Goal: Transaction & Acquisition: Book appointment/travel/reservation

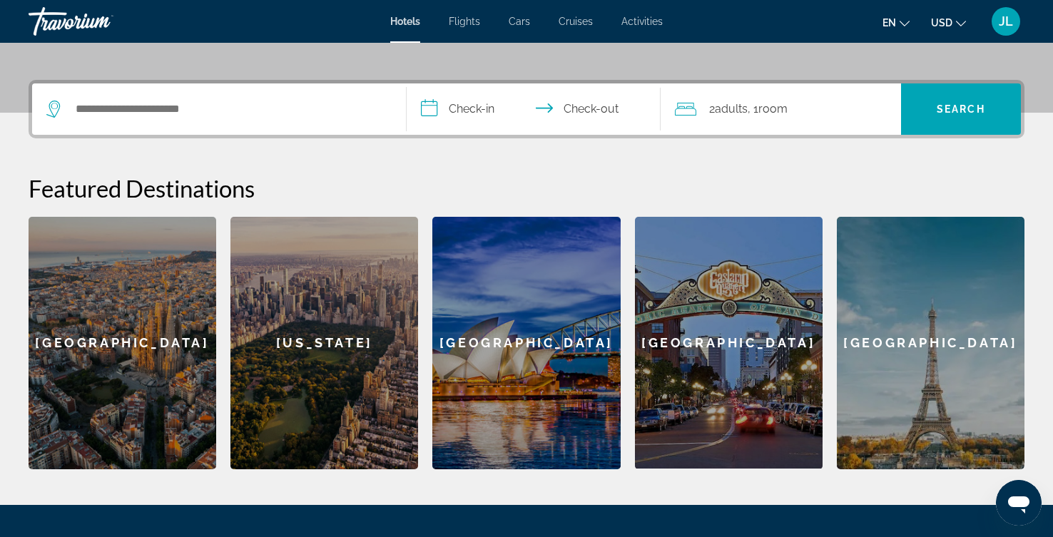
scroll to position [315, 0]
click at [468, 25] on span "Flights" at bounding box center [464, 21] width 31 height 11
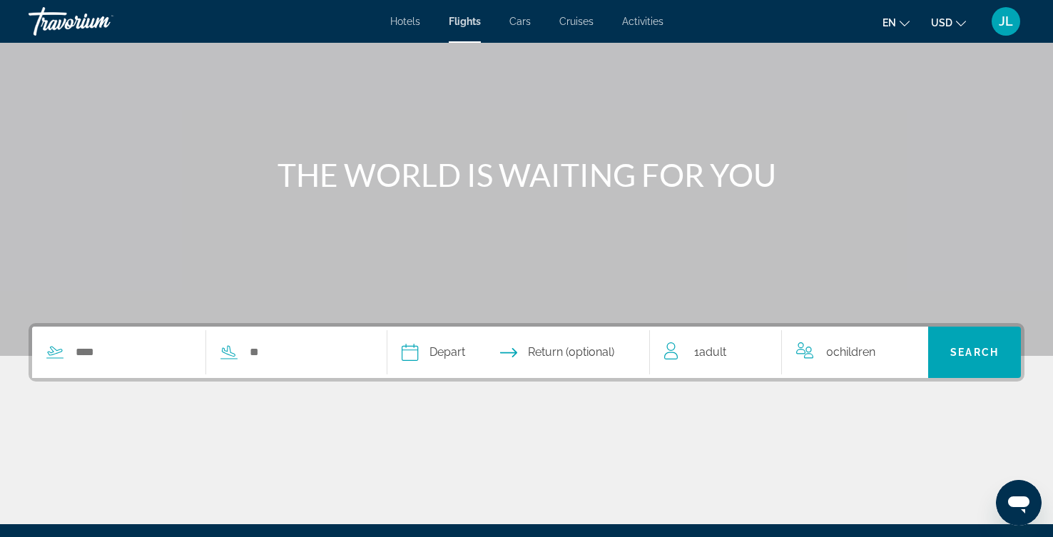
scroll to position [239, 0]
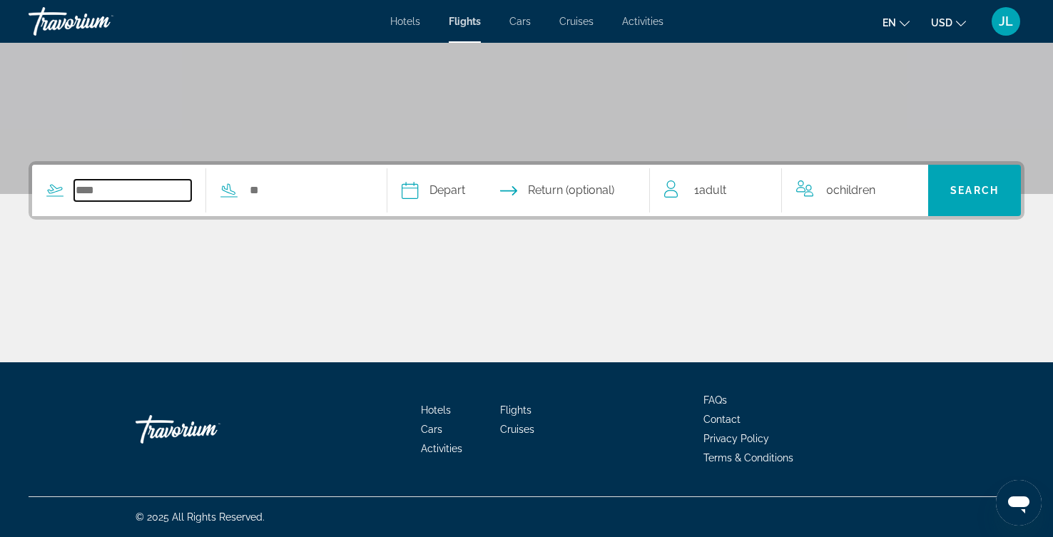
click at [182, 201] on input "Search widget" at bounding box center [132, 190] width 117 height 21
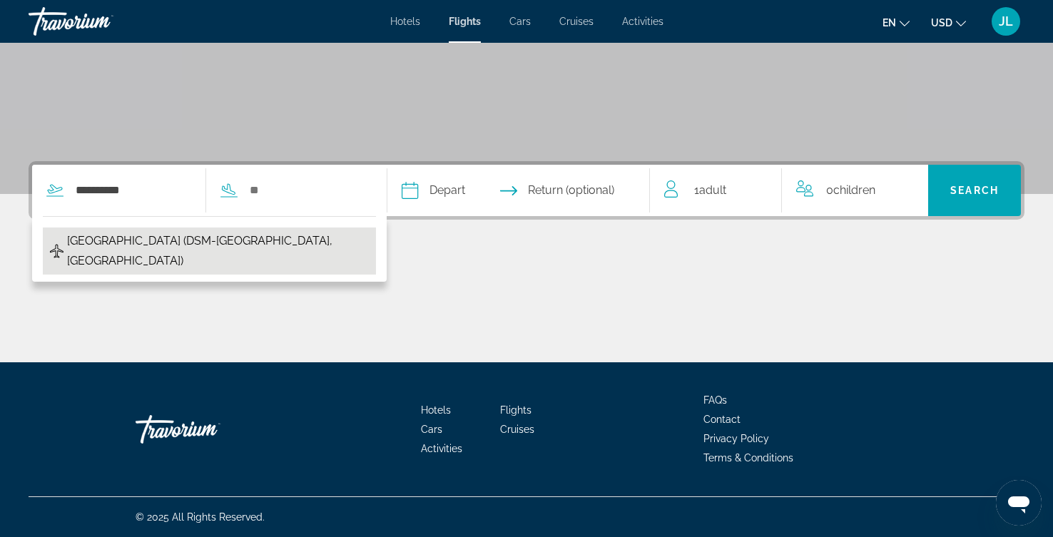
click at [208, 228] on button "Des Moines Intl Airport (DSM-Des Moines, United States of America)" at bounding box center [209, 251] width 333 height 47
type input "**********"
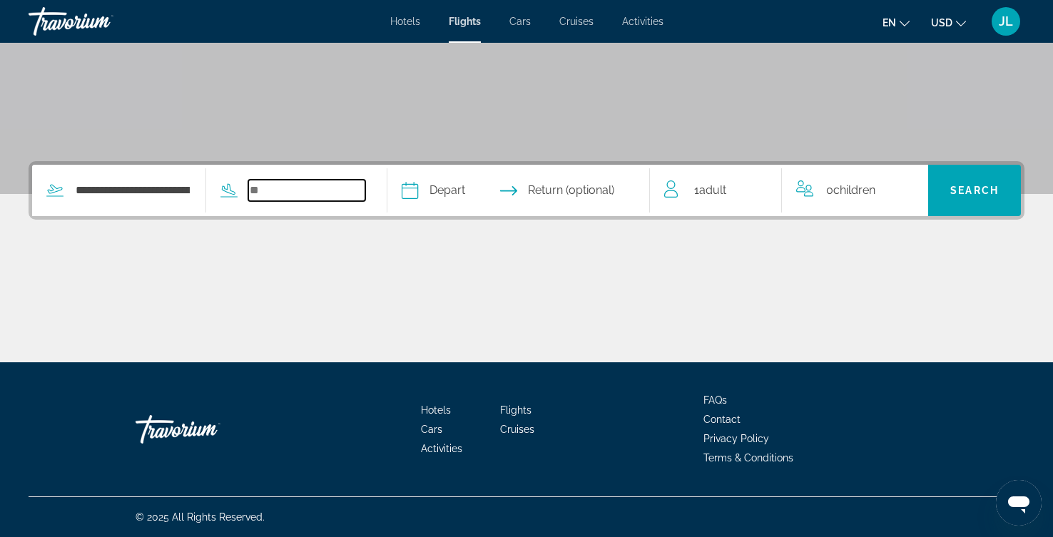
click at [365, 180] on input "Search widget" at bounding box center [306, 190] width 117 height 21
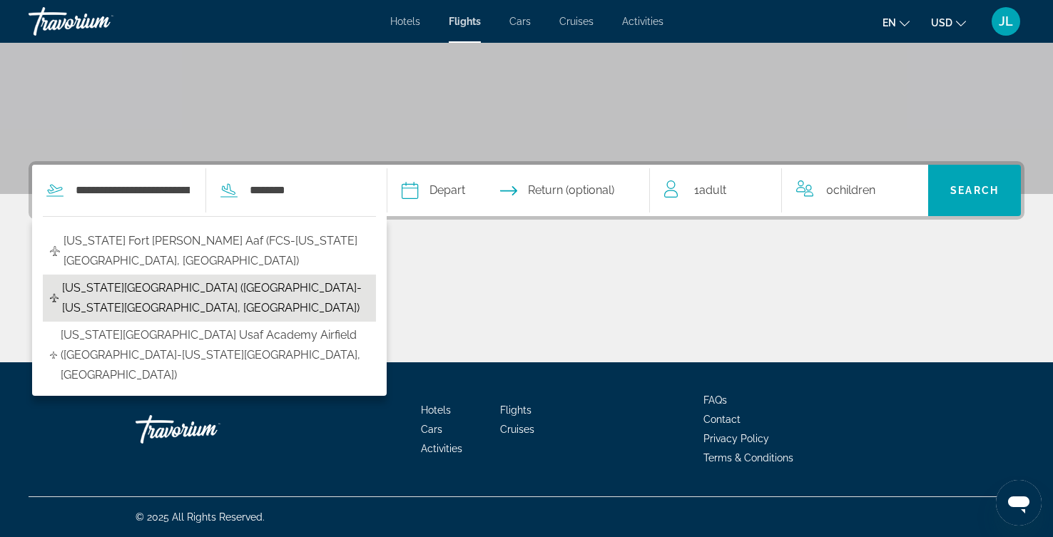
click at [369, 278] on span "Colorado Springs Airport (COS-Colorado Springs, United States of America)" at bounding box center [215, 298] width 307 height 40
type input "**********"
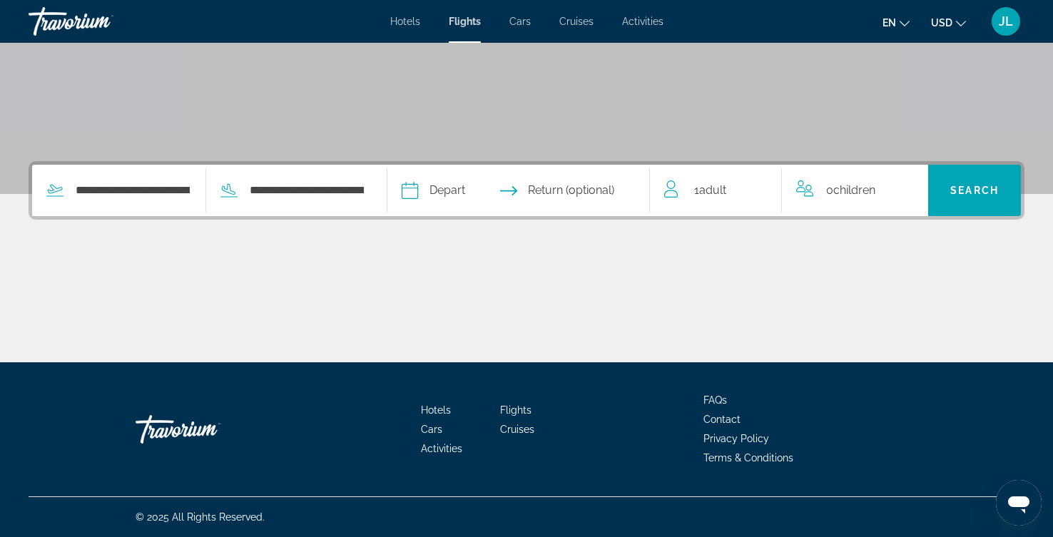
click at [517, 182] on icon "Select return date" at bounding box center [508, 190] width 17 height 17
click at [726, 183] on span "Adult" at bounding box center [712, 190] width 27 height 14
click at [767, 181] on icon "Increment adults" at bounding box center [760, 187] width 13 height 13
click at [517, 182] on icon "Select return date" at bounding box center [508, 190] width 17 height 17
click at [528, 165] on input "Depart date" at bounding box center [463, 193] width 130 height 56
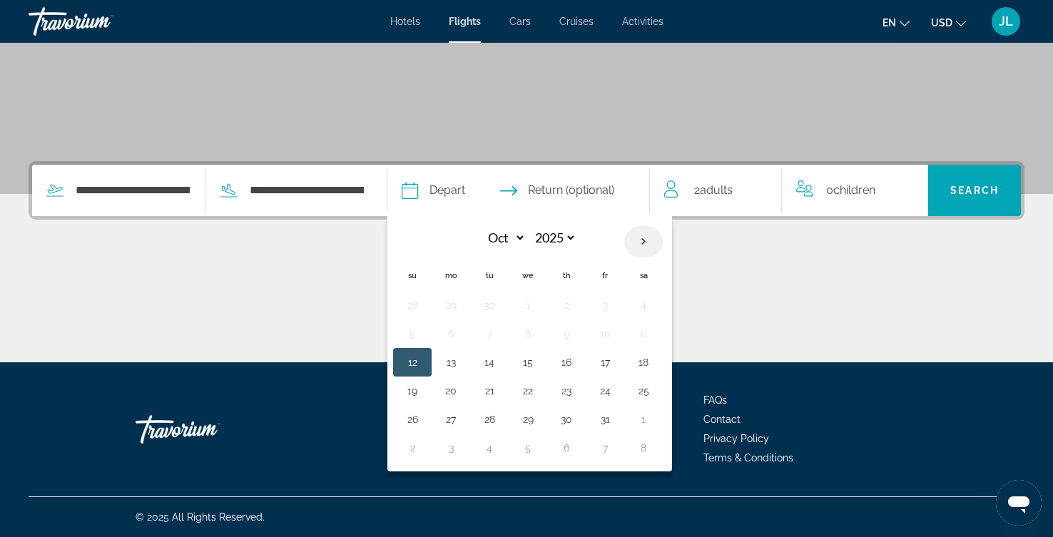
click at [663, 226] on th "Next month" at bounding box center [643, 241] width 39 height 31
select select "**"
click at [462, 352] on button "10" at bounding box center [450, 362] width 23 height 20
type input "**********"
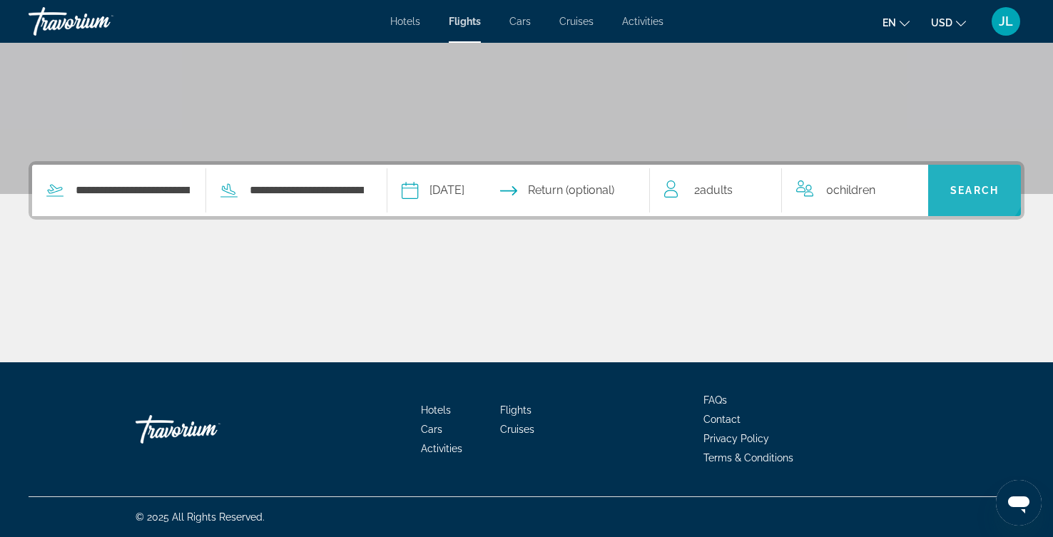
click at [972, 165] on span "Search" at bounding box center [974, 190] width 93 height 51
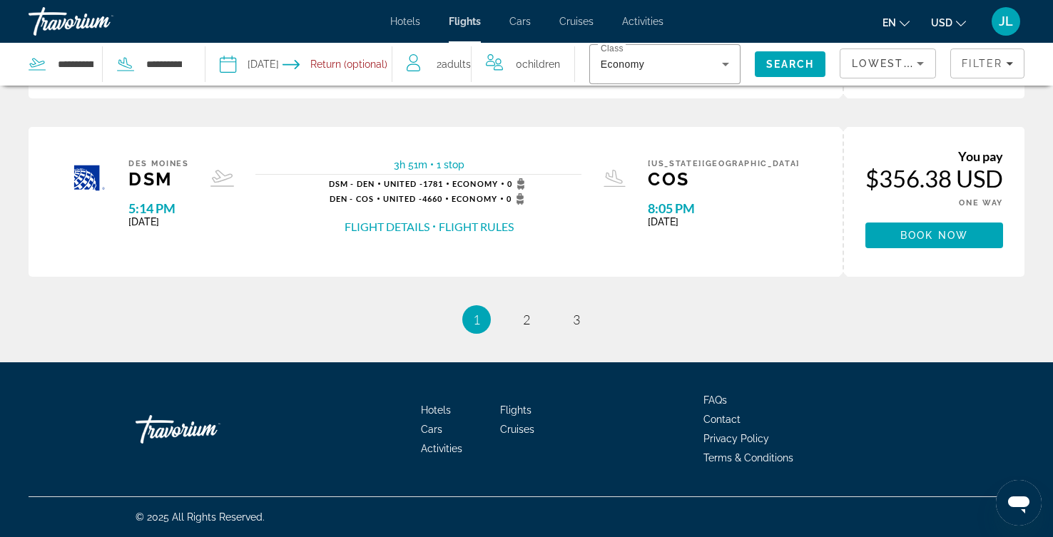
scroll to position [1278, 0]
click at [527, 327] on span "2" at bounding box center [526, 320] width 7 height 16
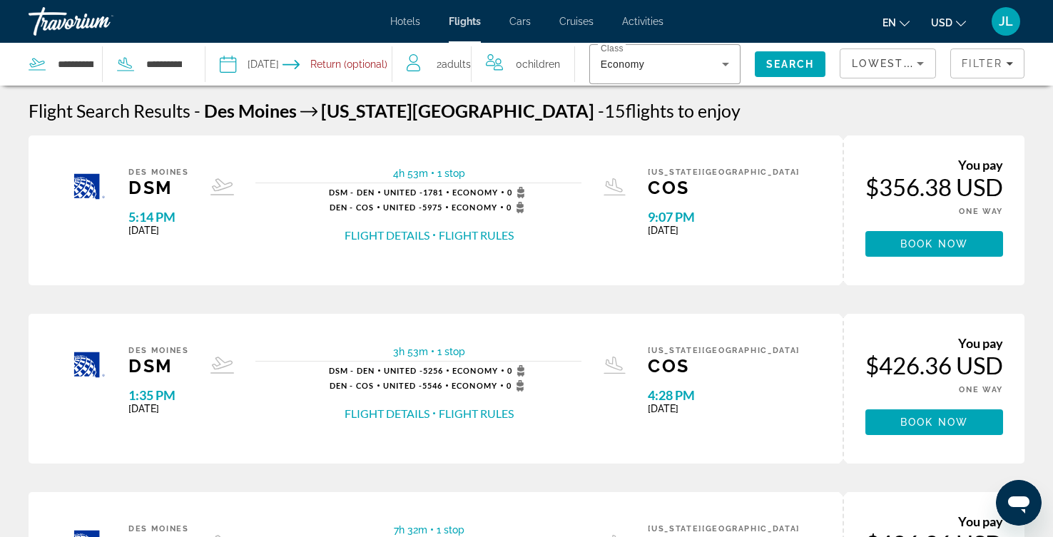
click at [308, 76] on input "Depart date: Nov 10, 2025" at bounding box center [262, 66] width 92 height 47
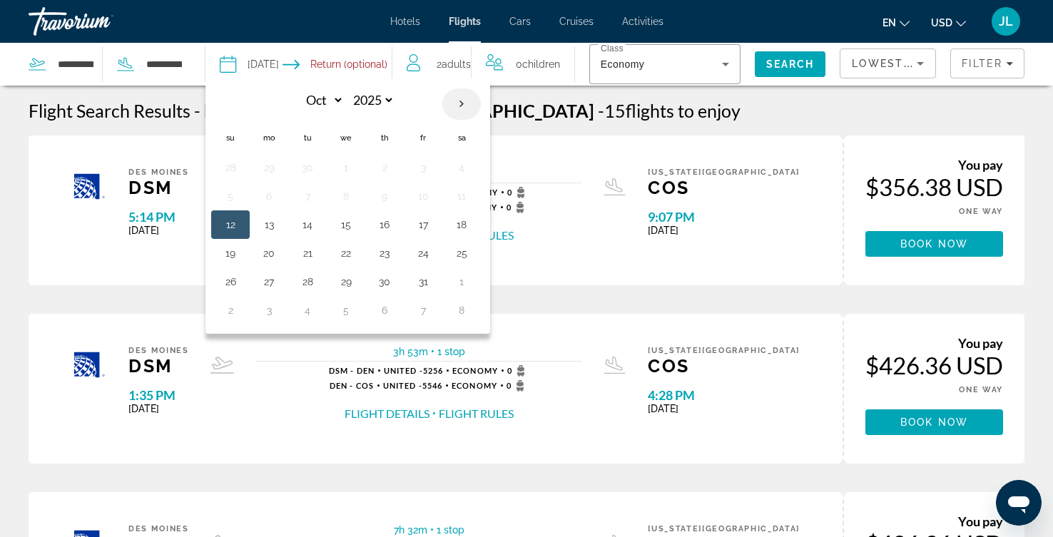
click at [481, 120] on th "Next month" at bounding box center [461, 103] width 39 height 31
select select "**"
click at [434, 235] on button "14" at bounding box center [423, 225] width 23 height 20
type input "**********"
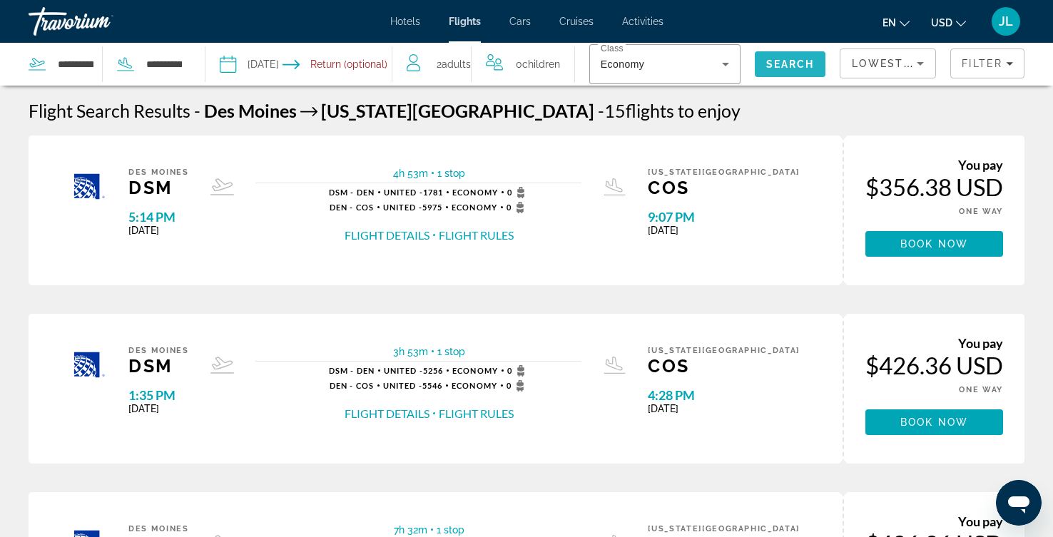
click at [815, 70] on span "Search" at bounding box center [790, 64] width 49 height 11
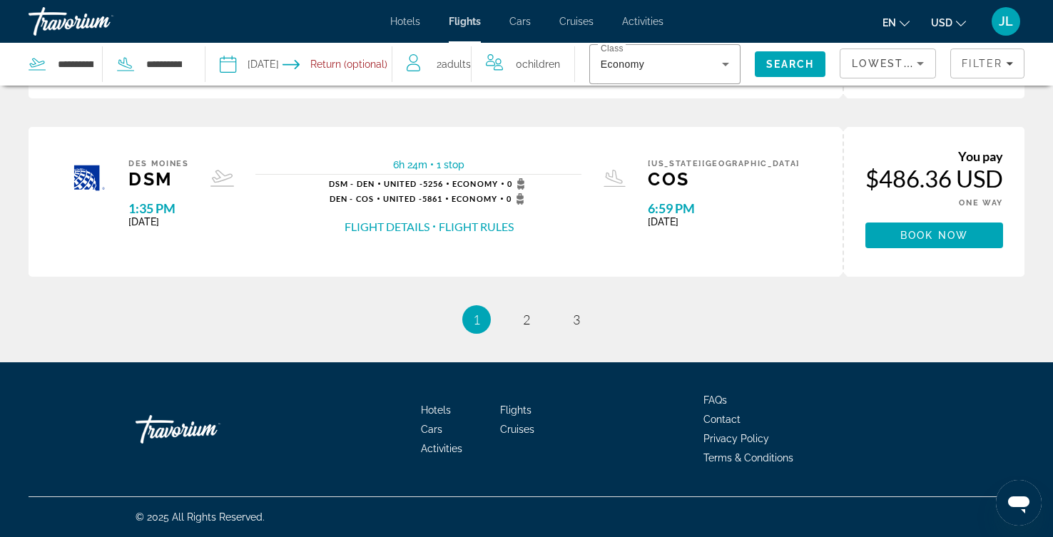
scroll to position [1358, 0]
click at [523, 327] on span "2" at bounding box center [526, 320] width 7 height 16
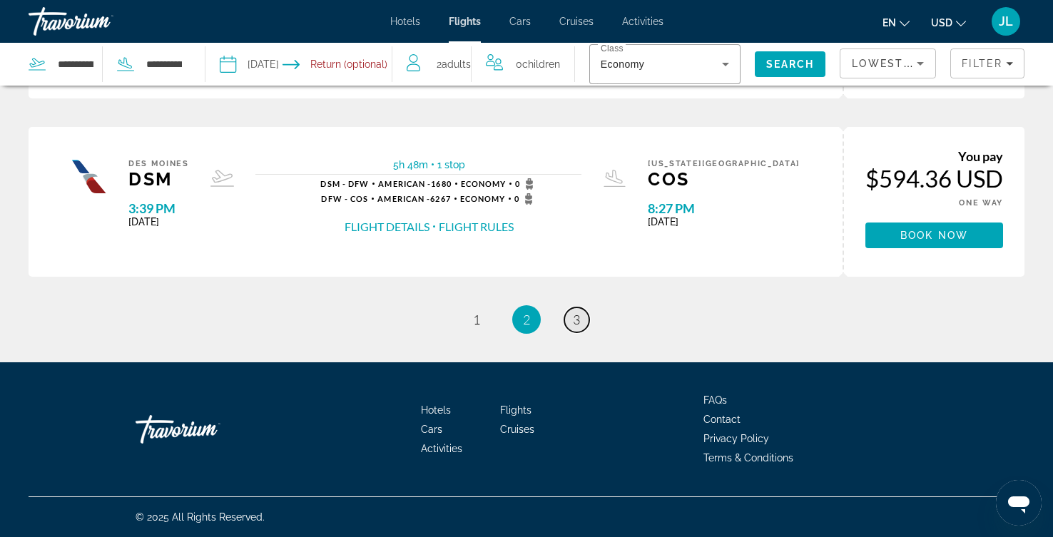
click at [589, 332] on link "page 3" at bounding box center [576, 319] width 25 height 25
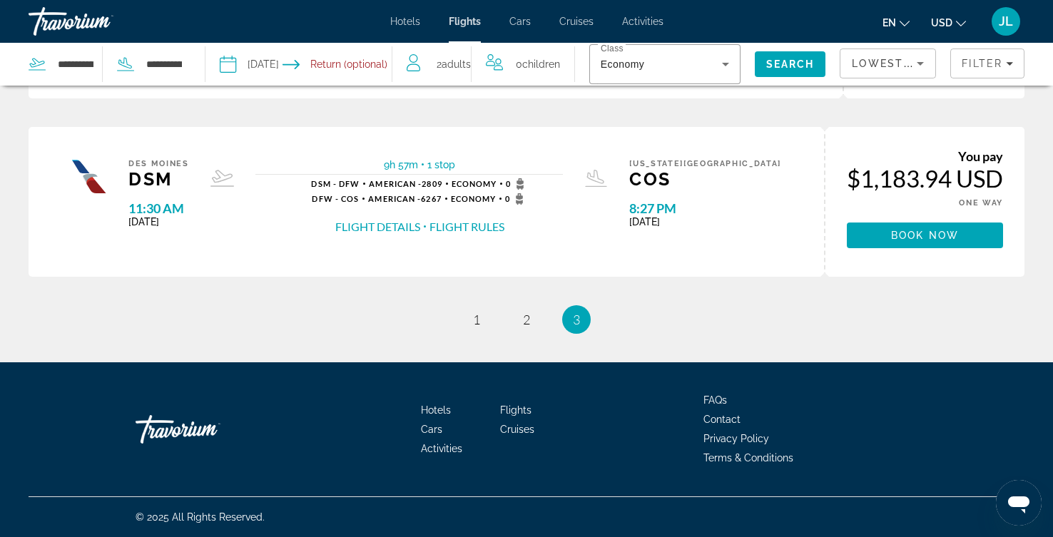
scroll to position [675, 0]
click at [390, 27] on span "Hotels" at bounding box center [405, 21] width 30 height 11
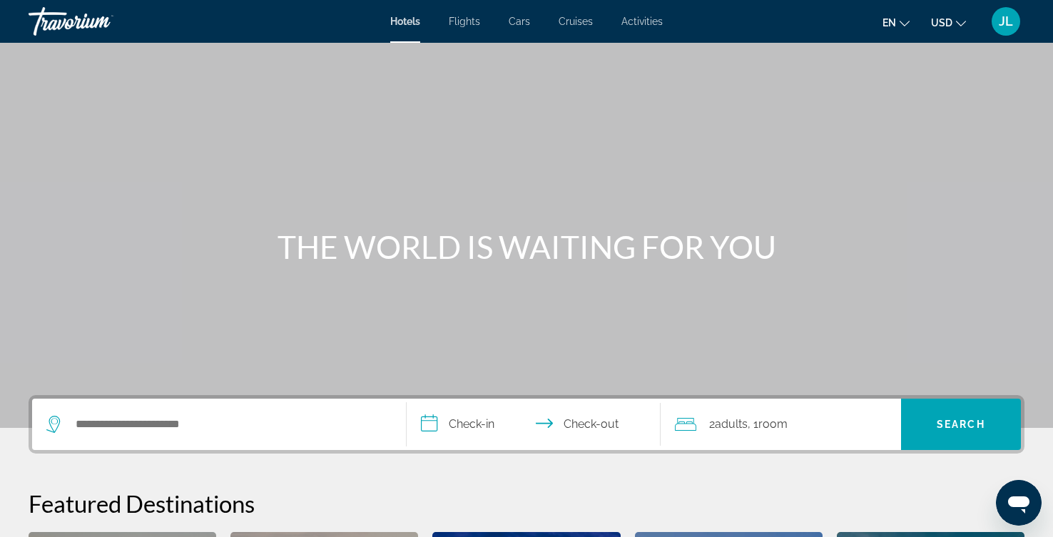
click at [663, 25] on span "Activities" at bounding box center [641, 21] width 41 height 11
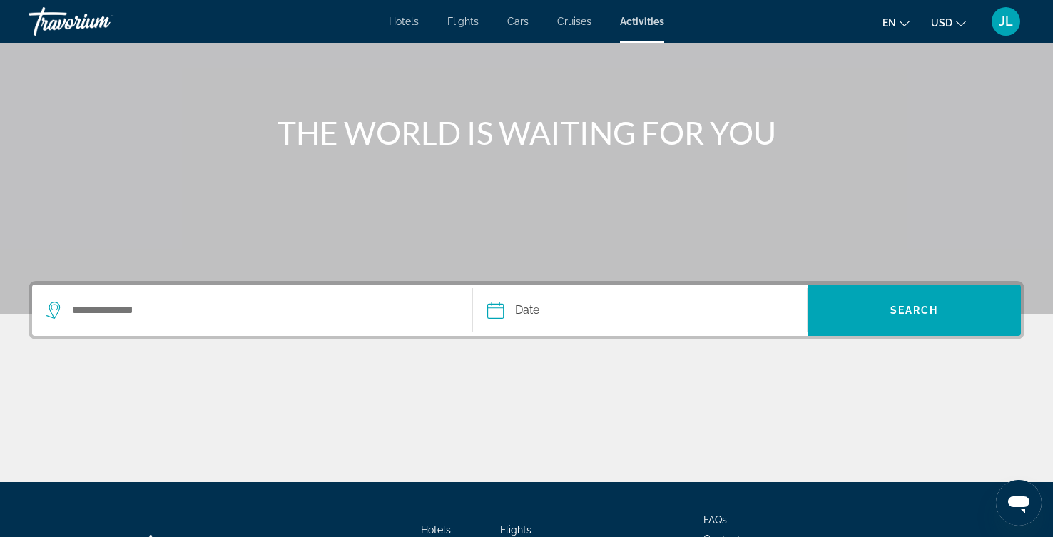
scroll to position [320, 0]
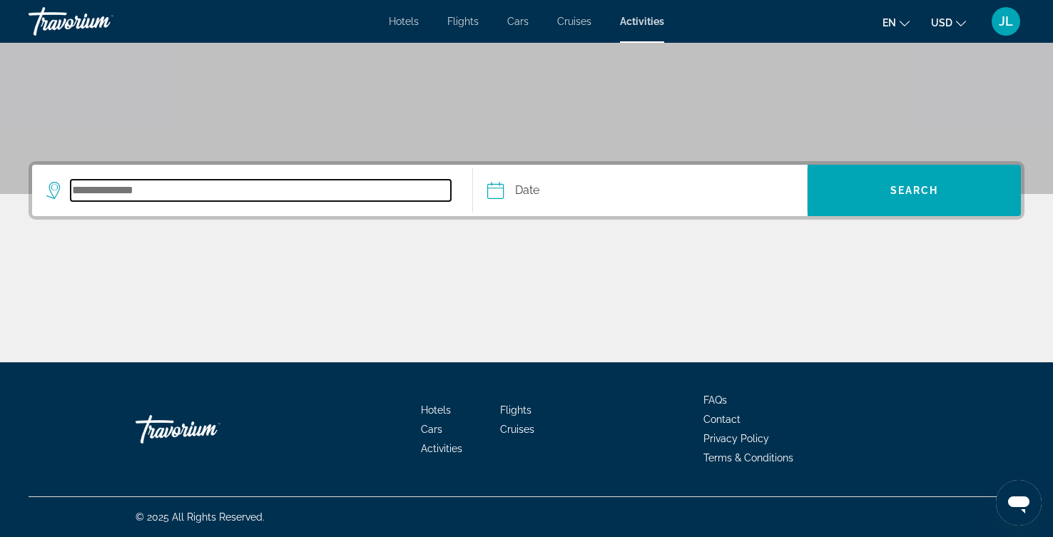
click at [213, 201] on input "Search destination" at bounding box center [261, 190] width 380 height 21
click at [239, 180] on input "Search destination" at bounding box center [261, 190] width 380 height 21
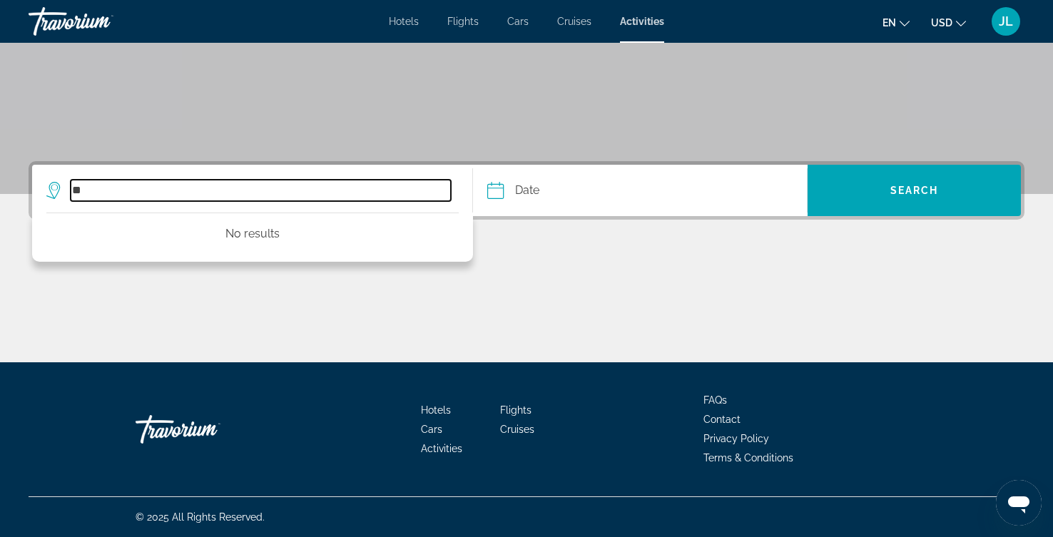
type input "*"
click at [260, 180] on input "*********" at bounding box center [261, 190] width 380 height 21
type input "*"
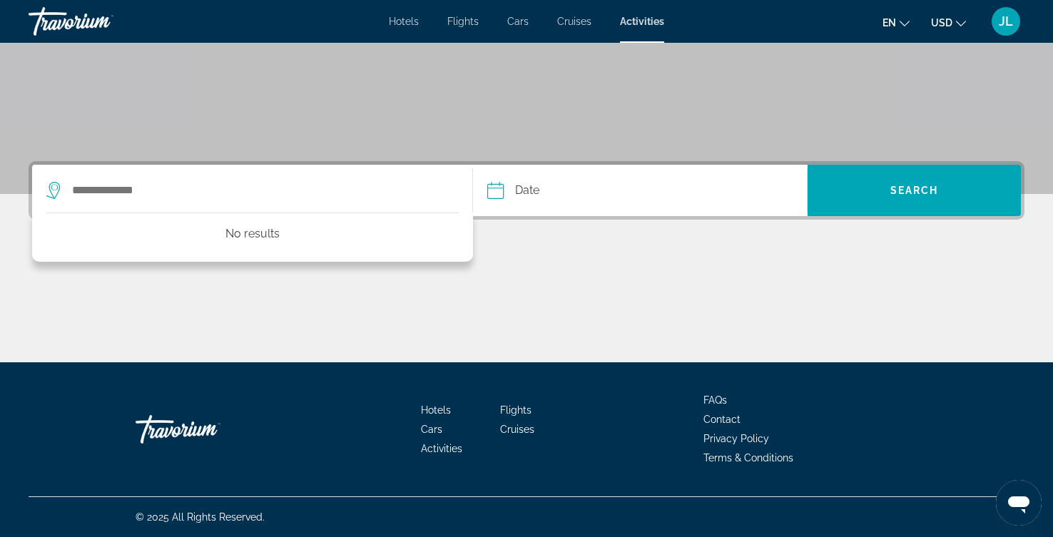
click at [648, 183] on div "No results Date Navigation placeholder Oct *** *** *** *** *** *** *** *** *** …" at bounding box center [526, 261] width 1053 height 201
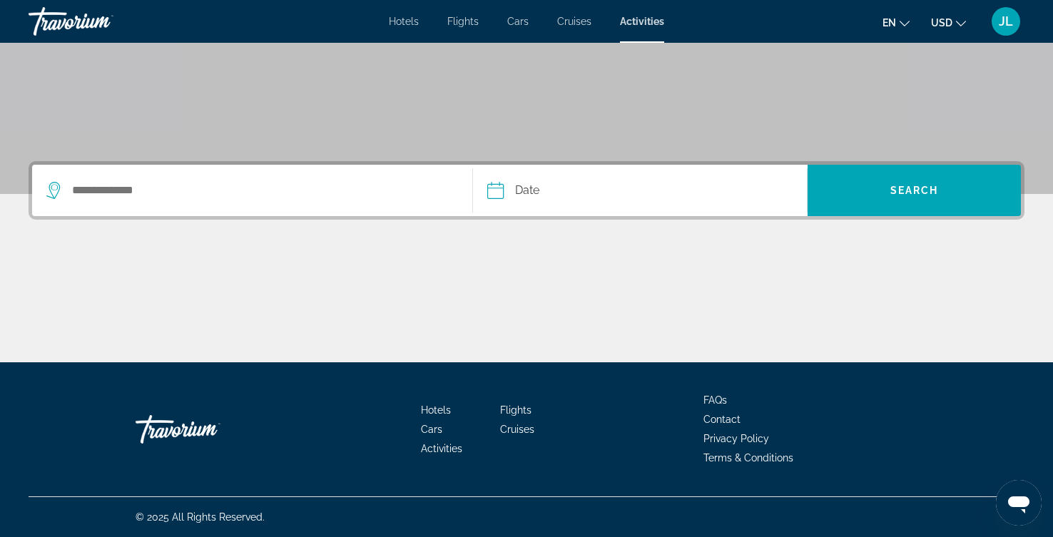
click at [499, 165] on input "Date" at bounding box center [567, 193] width 166 height 56
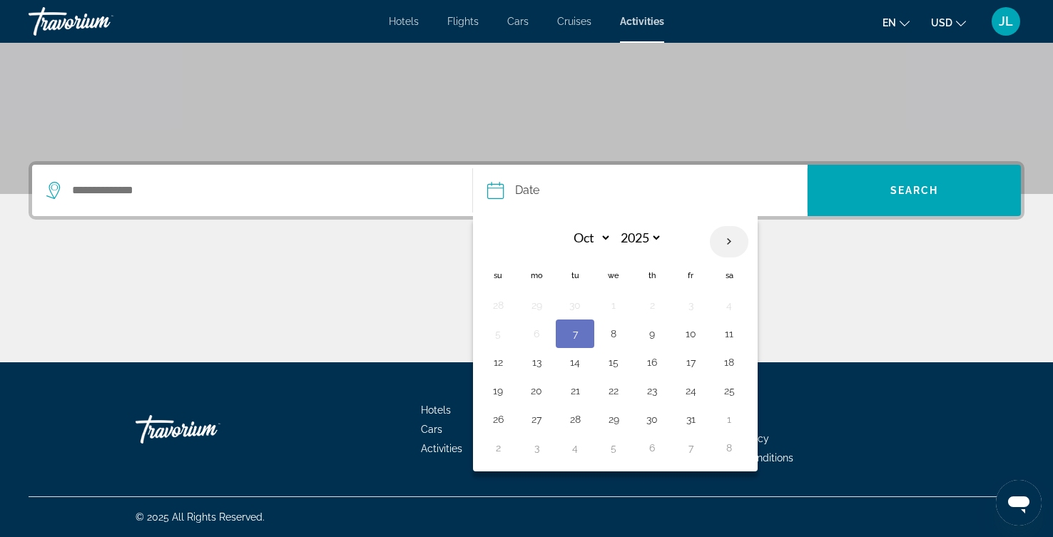
click at [748, 226] on th "Next month" at bounding box center [729, 241] width 39 height 31
select select "**"
click at [625, 324] on button "5" at bounding box center [613, 334] width 23 height 20
type input "**********"
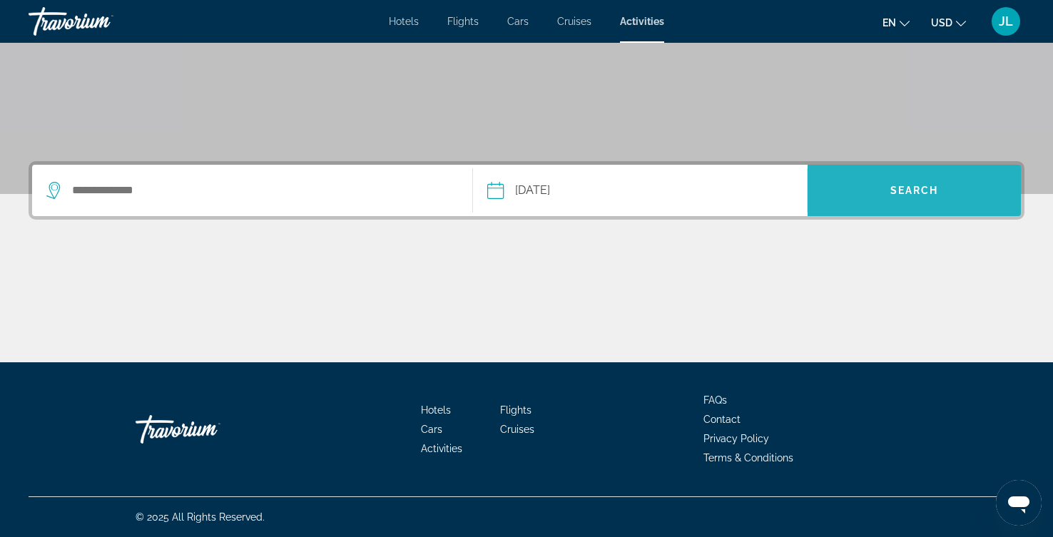
click at [915, 173] on span "Search" at bounding box center [914, 190] width 213 height 34
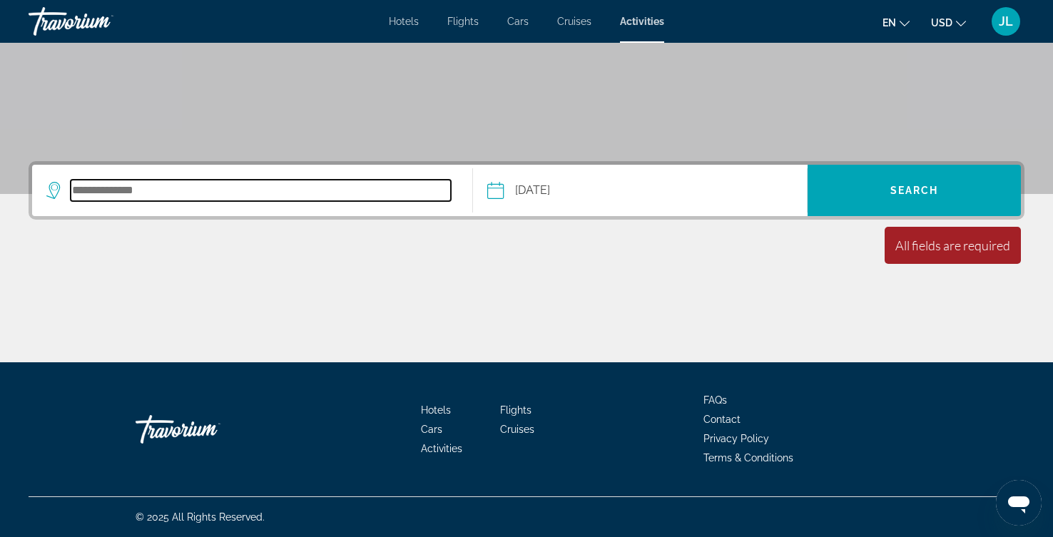
click at [218, 180] on input "Search destination" at bounding box center [261, 190] width 380 height 21
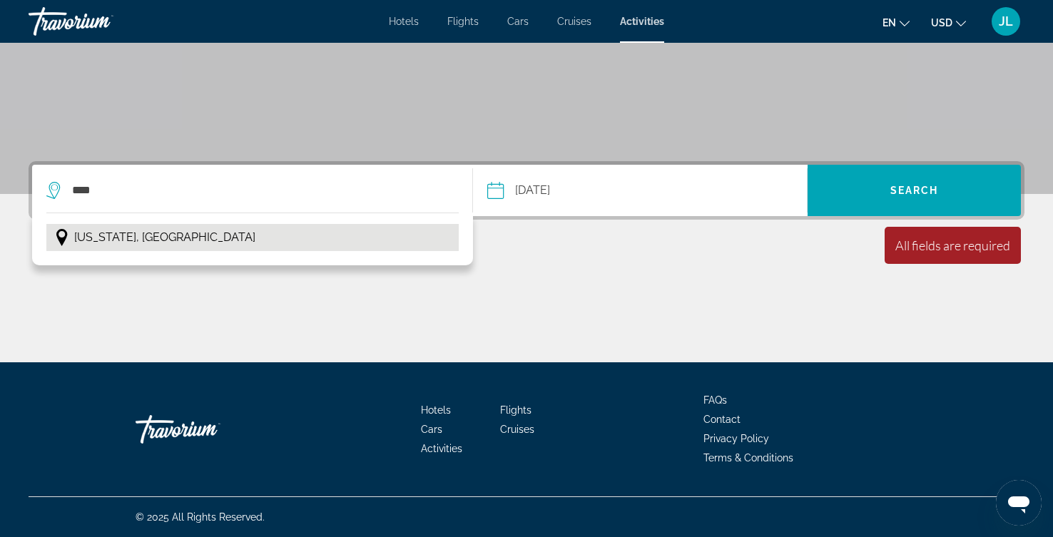
click at [160, 224] on button "Iowa, USA" at bounding box center [252, 237] width 412 height 27
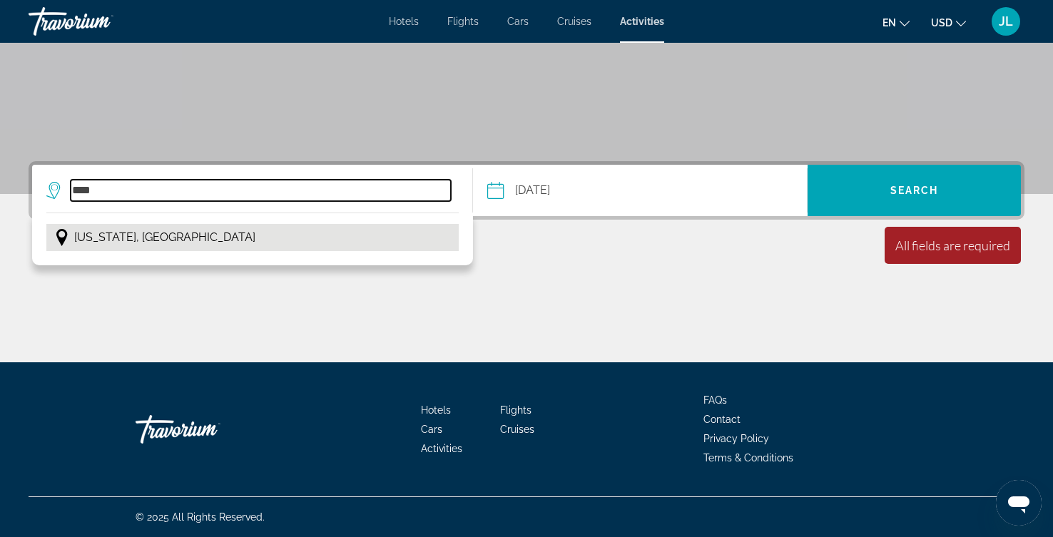
type input "*********"
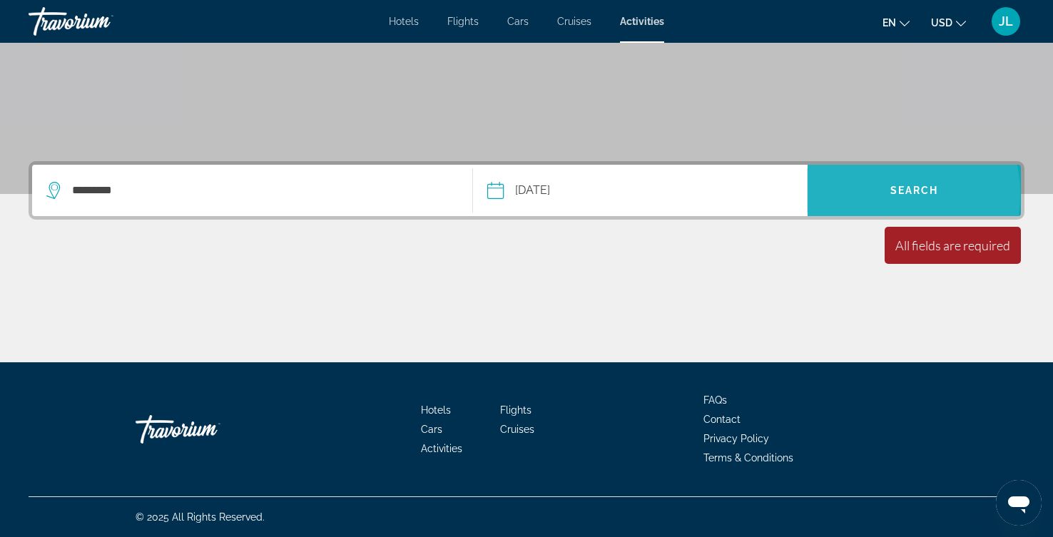
click at [874, 173] on span "Search" at bounding box center [914, 190] width 213 height 34
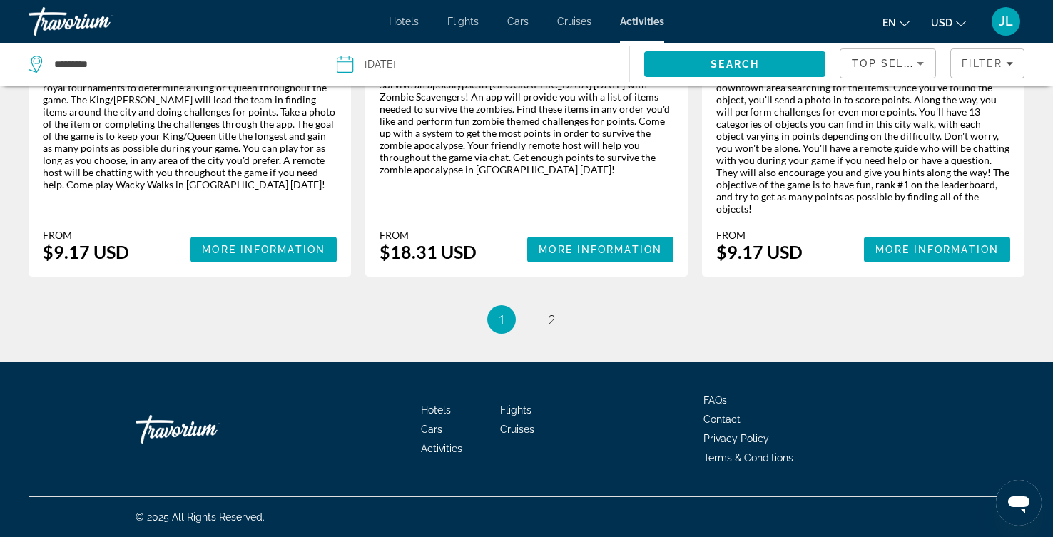
scroll to position [3275, 0]
click at [555, 327] on span "2" at bounding box center [551, 320] width 7 height 16
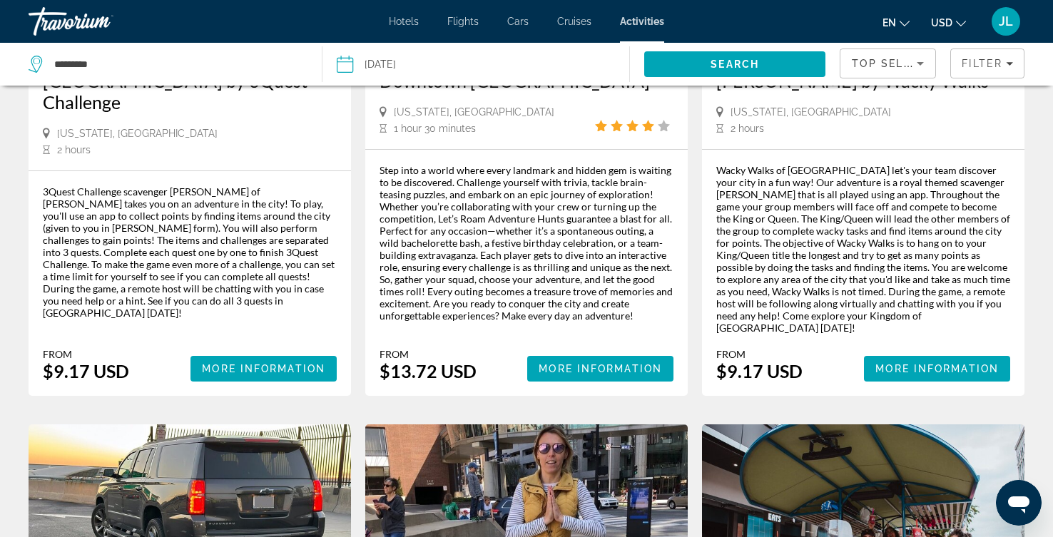
scroll to position [959, 0]
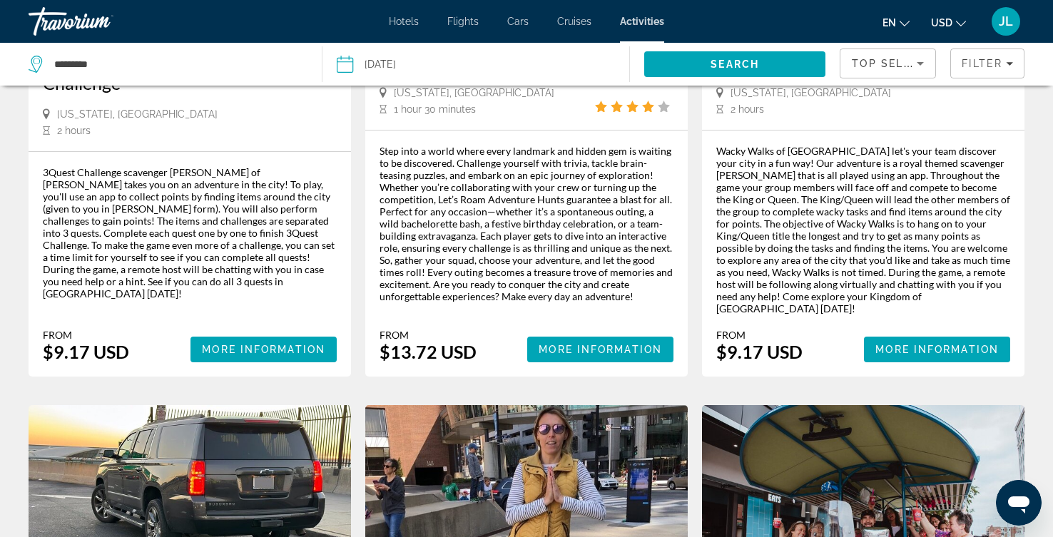
click at [586, 19] on span "Cruises" at bounding box center [574, 21] width 34 height 11
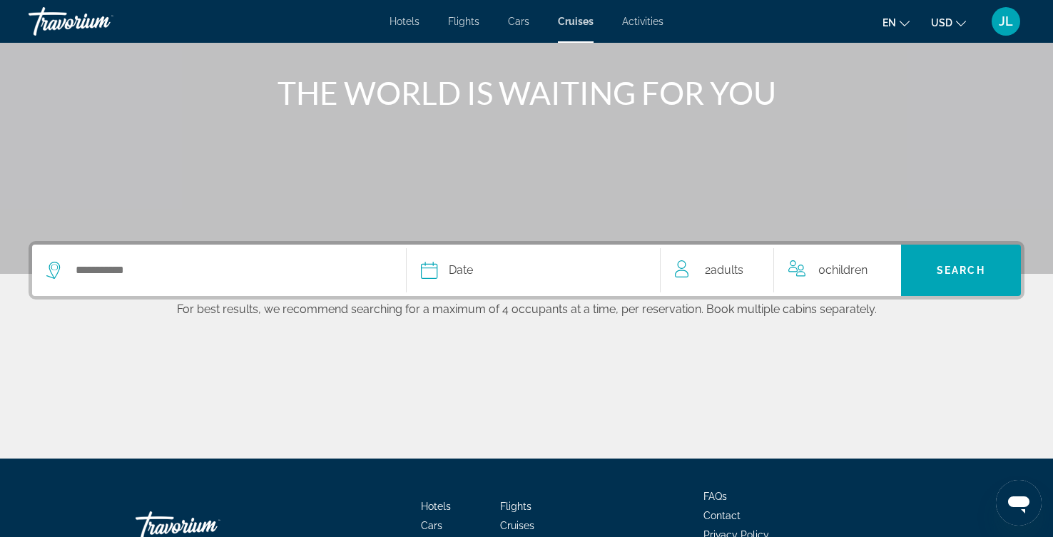
scroll to position [159, 0]
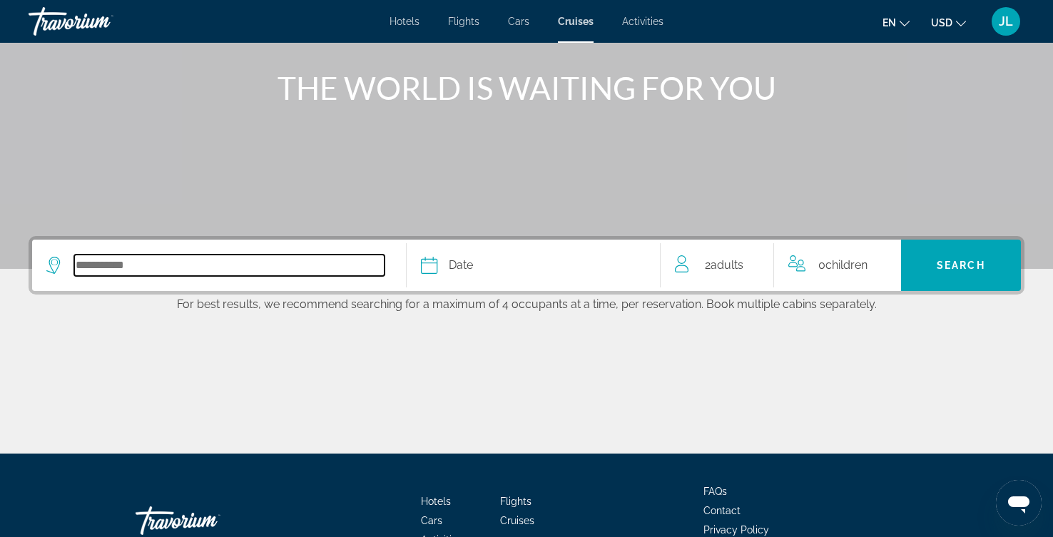
click at [223, 276] on input "Select cruise destination" at bounding box center [229, 265] width 310 height 21
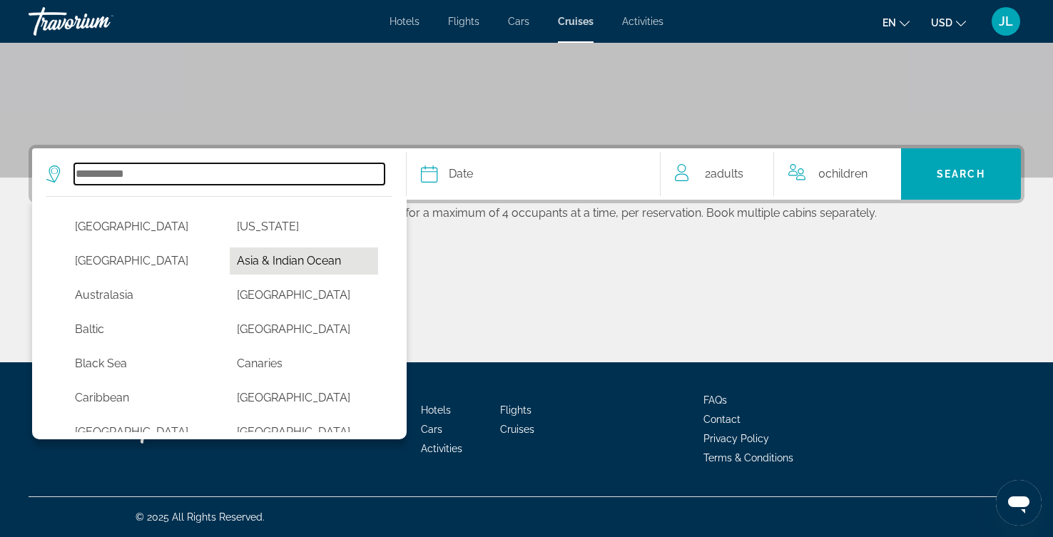
scroll to position [0, 0]
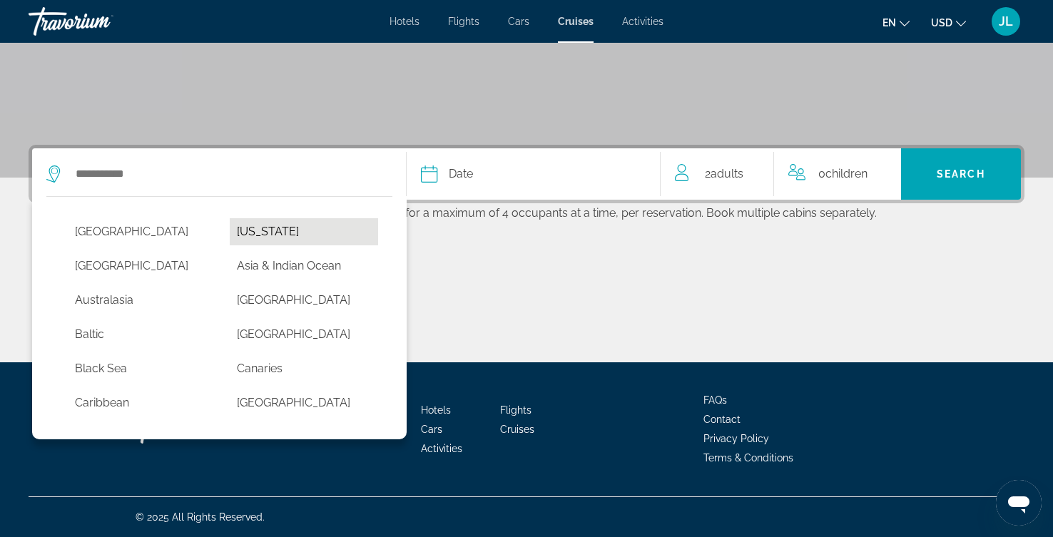
click at [269, 218] on button "Alaska" at bounding box center [304, 231] width 148 height 27
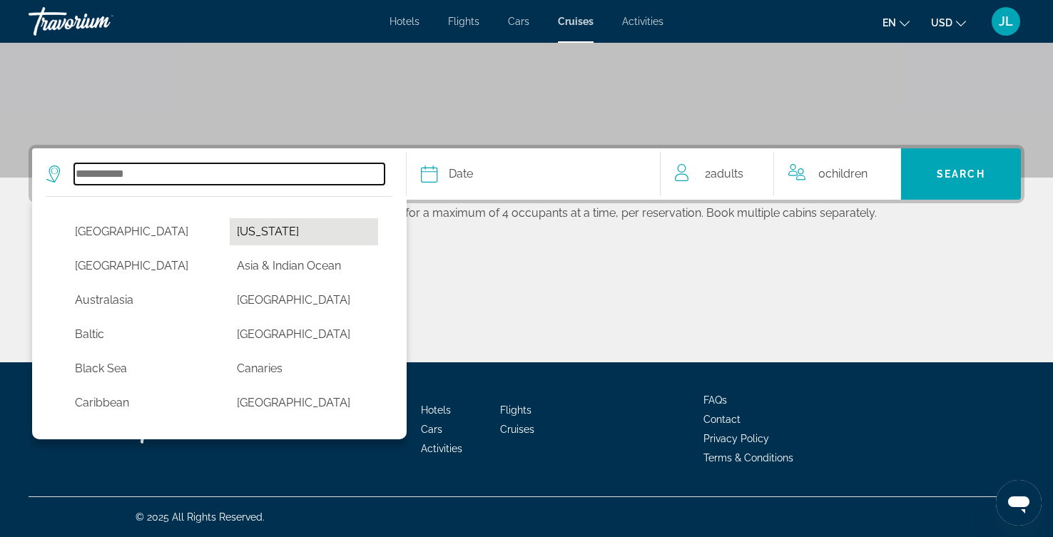
type input "******"
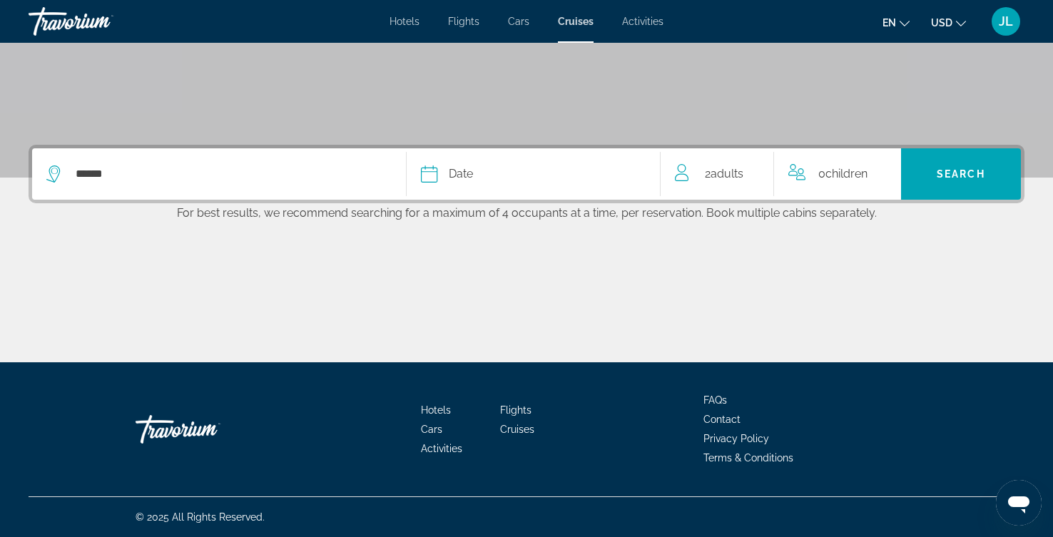
click at [472, 164] on span "Date" at bounding box center [461, 174] width 24 height 20
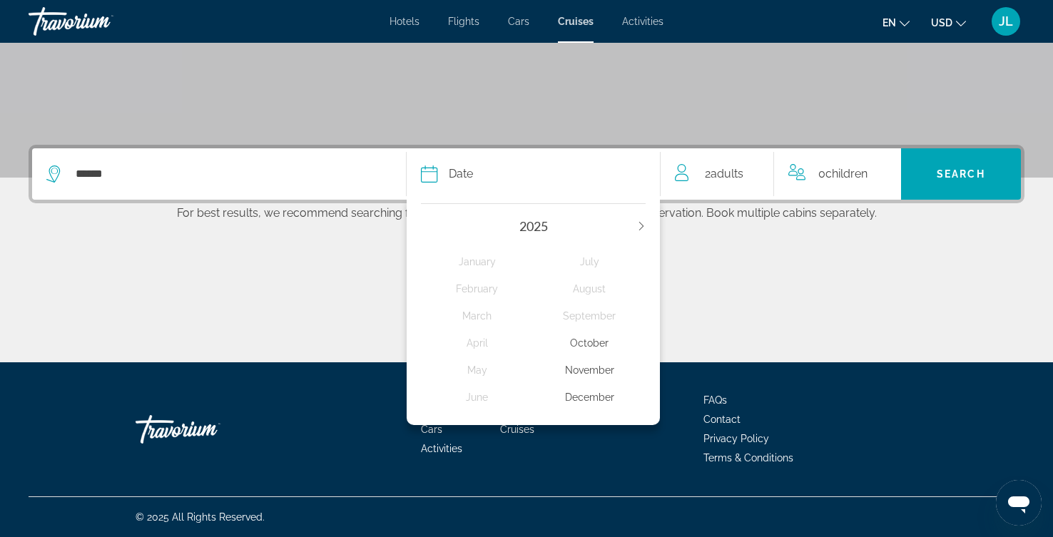
scroll to position [446, 0]
click at [637, 222] on icon "Next year" at bounding box center [641, 226] width 9 height 9
click at [471, 276] on div "February" at bounding box center [477, 289] width 113 height 26
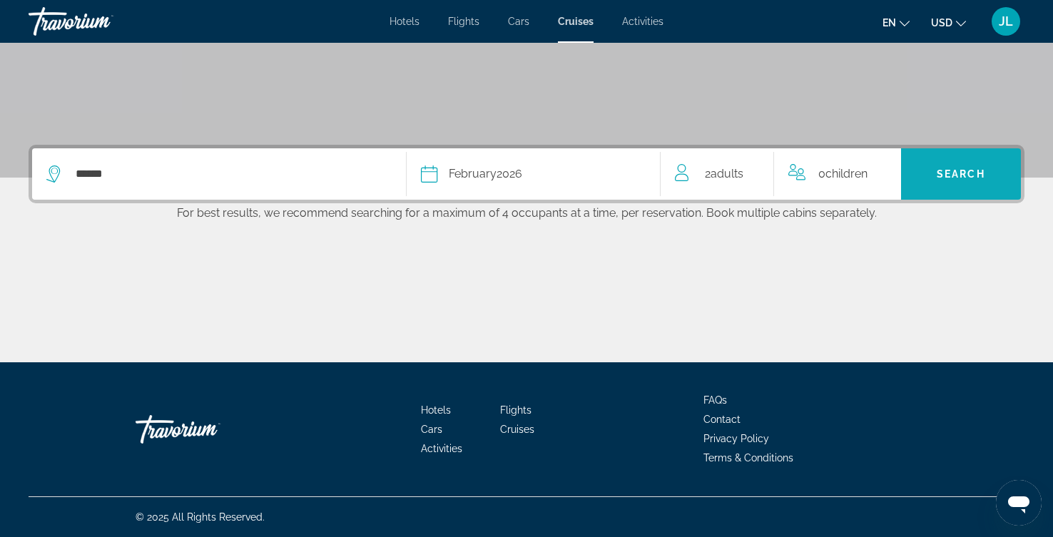
click at [954, 168] on span "Search" at bounding box center [961, 173] width 49 height 11
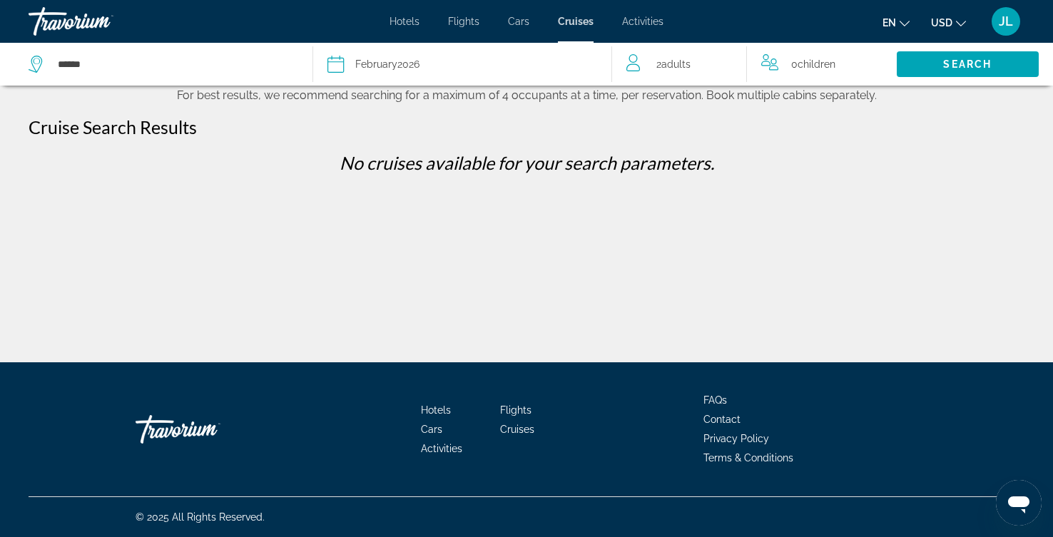
click at [570, 74] on div "Date February 2026" at bounding box center [462, 64] width 270 height 20
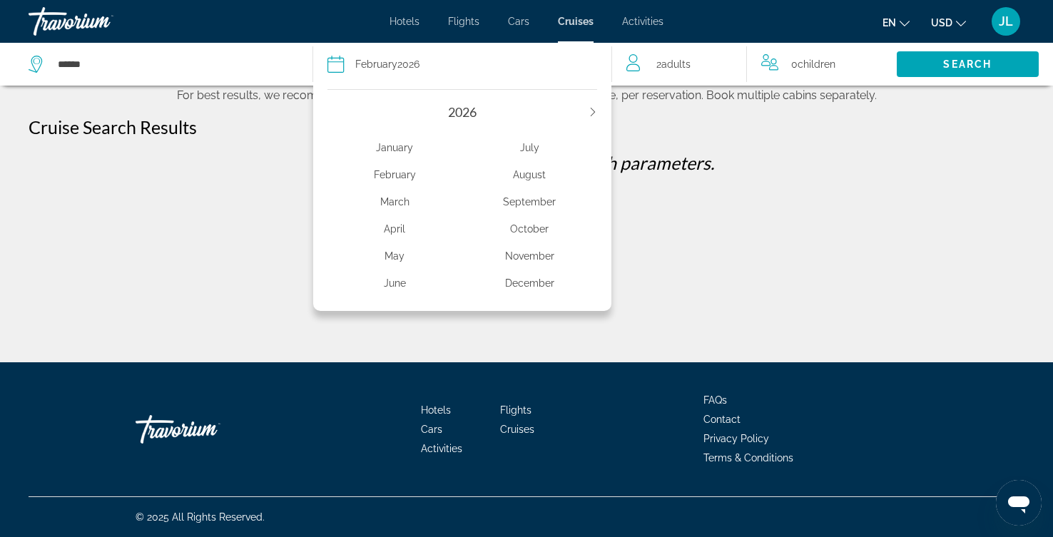
click at [400, 161] on div "January" at bounding box center [394, 148] width 135 height 26
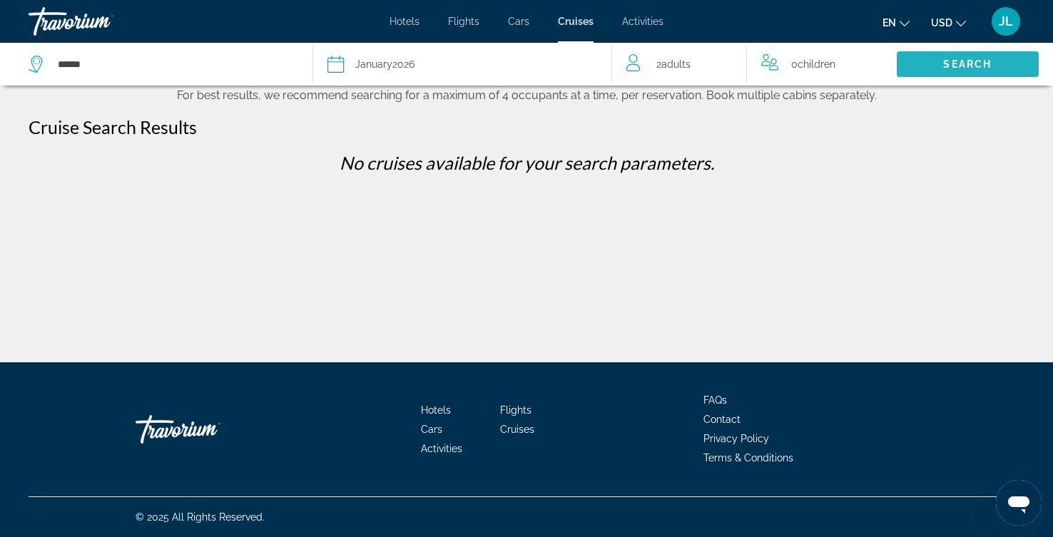
click at [968, 70] on span "Search" at bounding box center [967, 64] width 49 height 11
click at [691, 70] on span "Adults" at bounding box center [675, 64] width 29 height 11
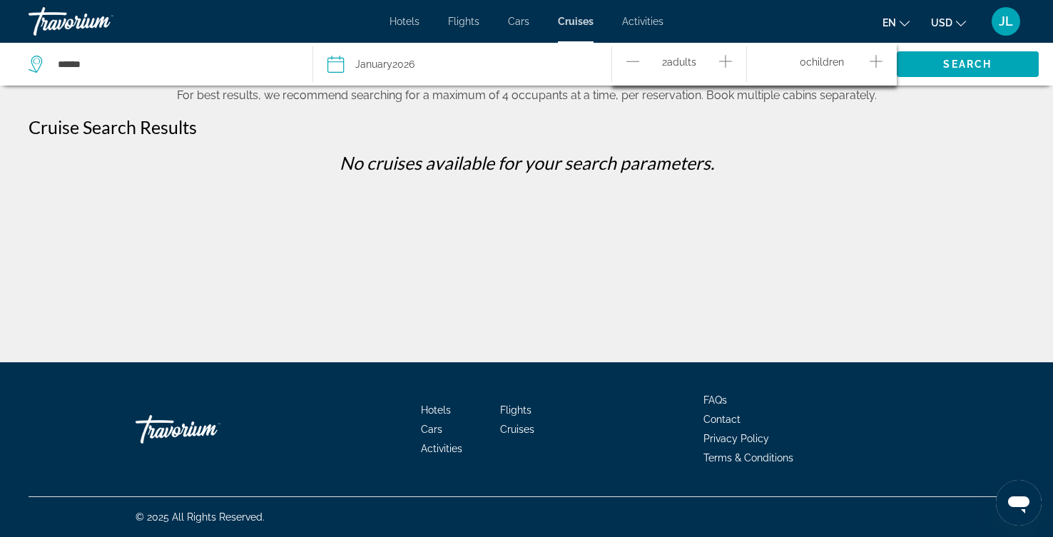
click at [732, 68] on icon "Increment adults" at bounding box center [725, 61] width 13 height 17
click at [995, 75] on span "Search" at bounding box center [968, 64] width 142 height 34
click at [522, 74] on div "Date January 2026" at bounding box center [462, 64] width 270 height 20
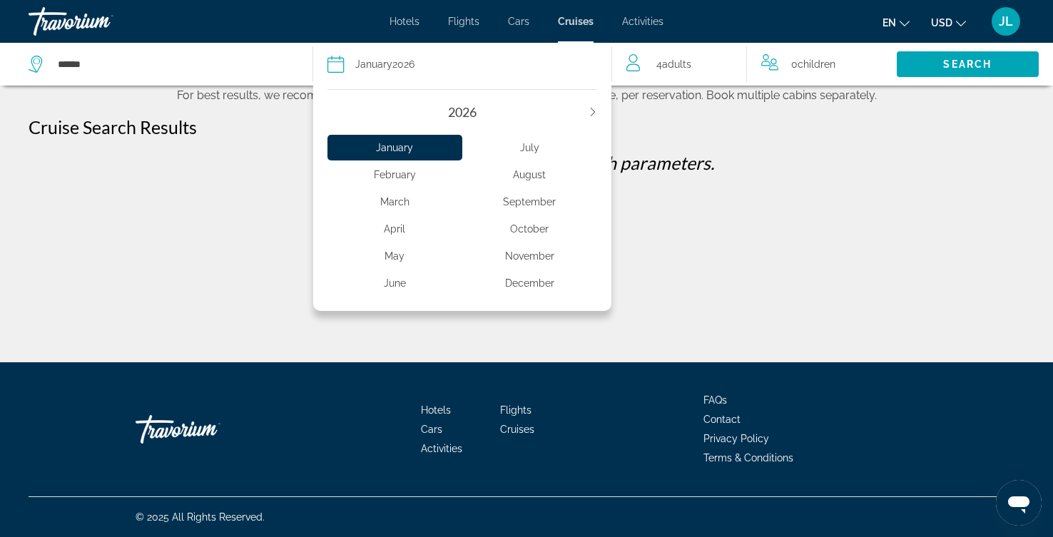
click at [402, 215] on div "March" at bounding box center [394, 202] width 135 height 26
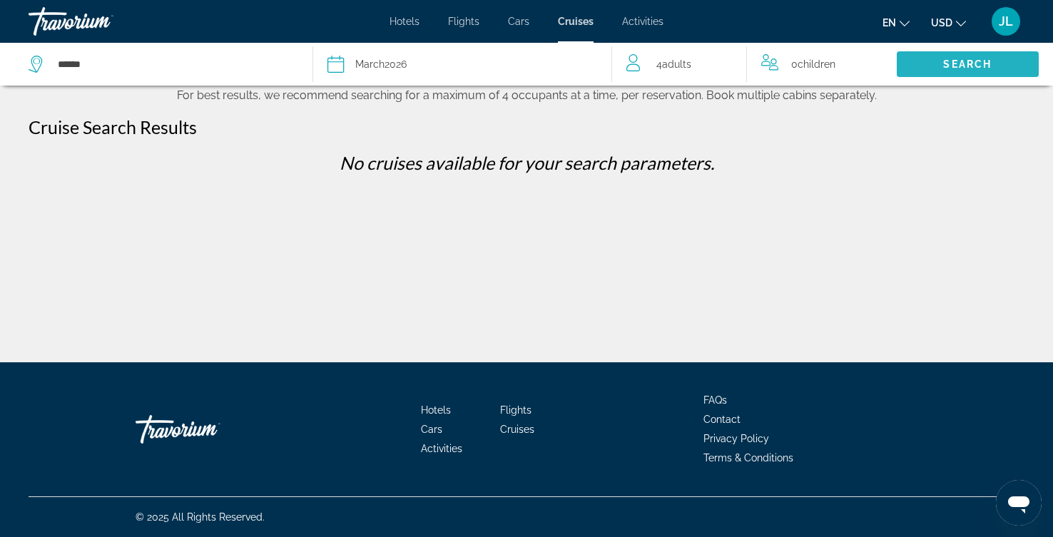
click at [943, 70] on span "Search" at bounding box center [967, 64] width 49 height 11
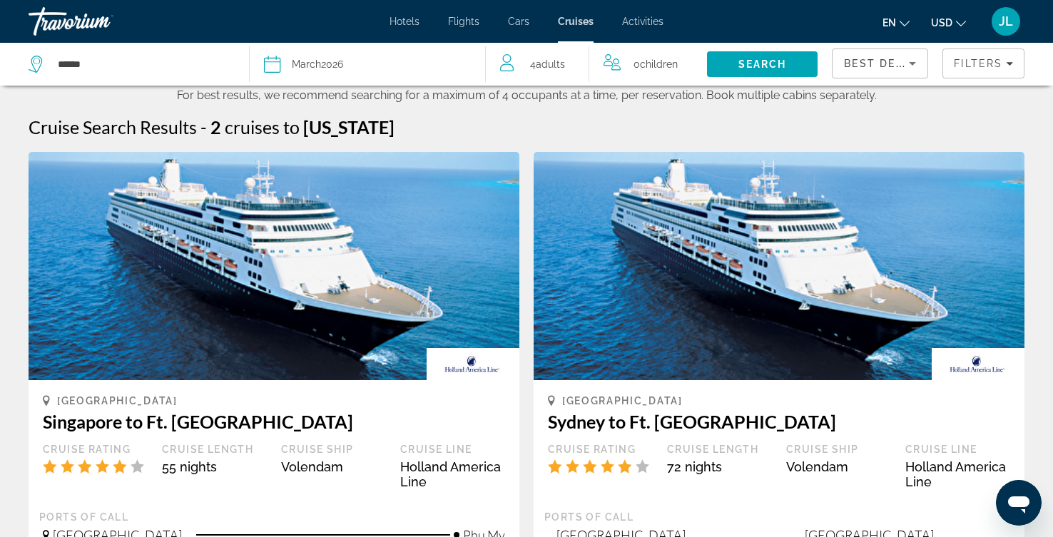
click at [536, 70] on span "Adults" at bounding box center [550, 64] width 29 height 11
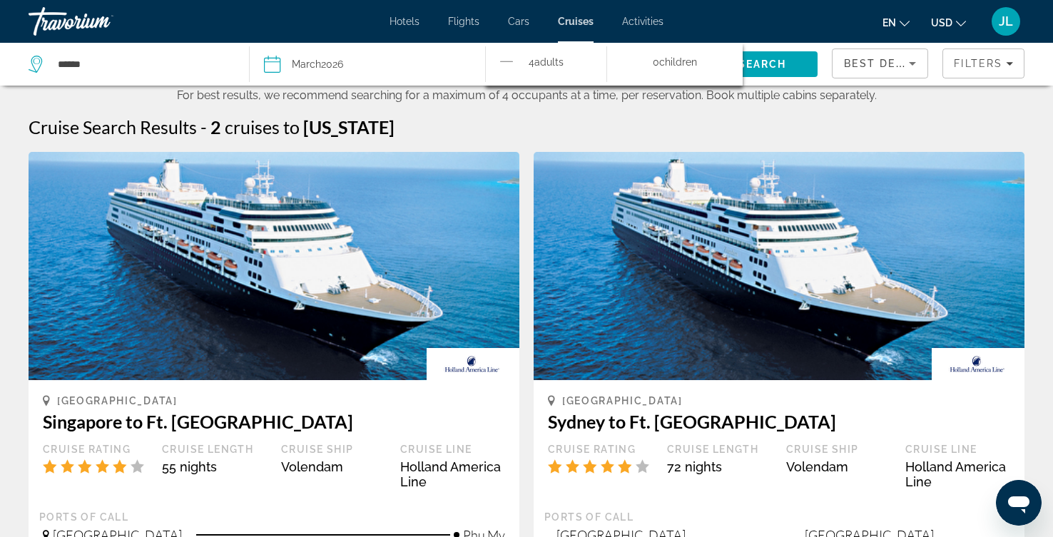
click at [500, 61] on icon "Decrement adults" at bounding box center [506, 61] width 13 height 1
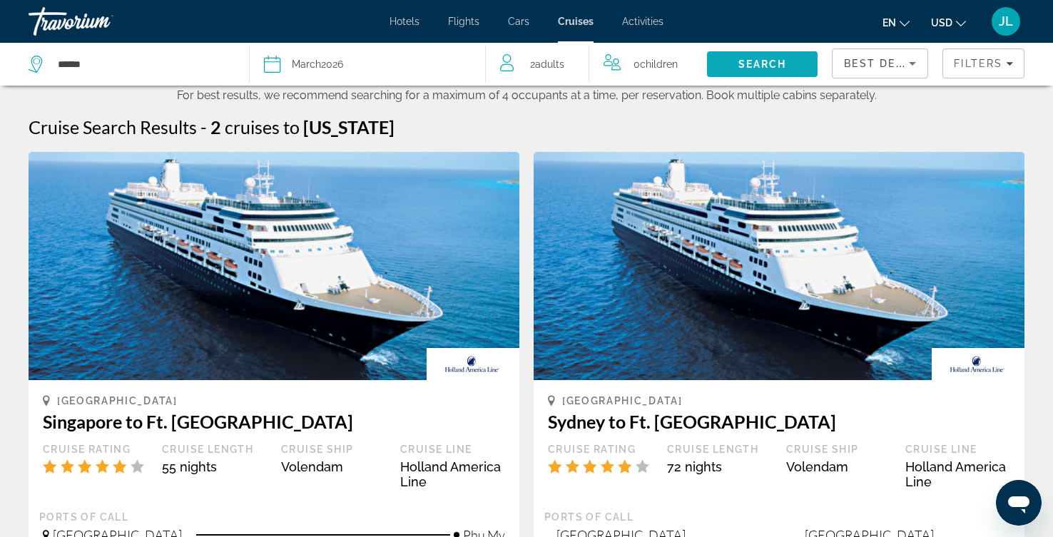
click at [738, 70] on span "Search" at bounding box center [762, 64] width 49 height 11
